Goal: Find specific page/section: Find specific page/section

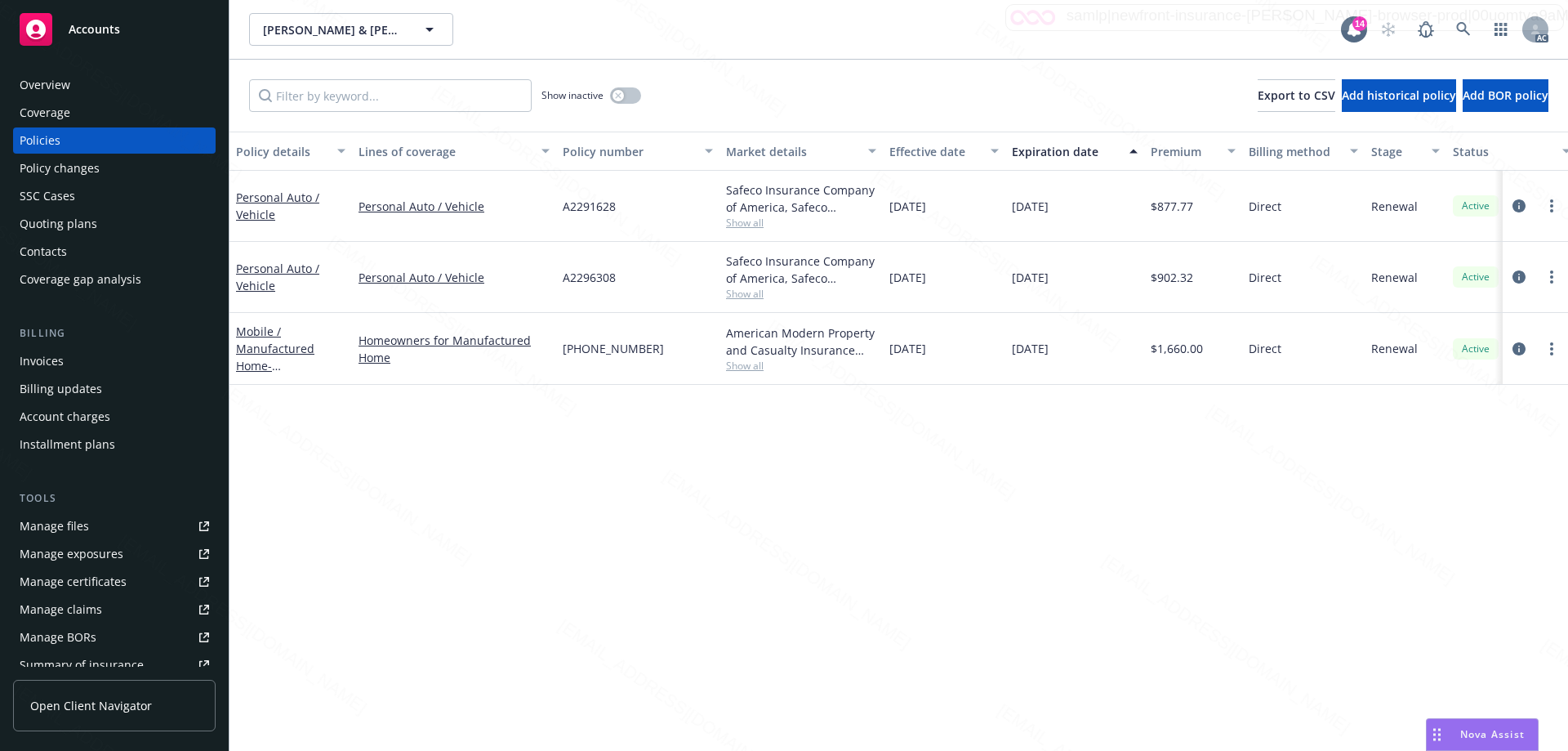
click at [79, 34] on span "Accounts" at bounding box center [94, 29] width 51 height 13
